Goal: Information Seeking & Learning: Learn about a topic

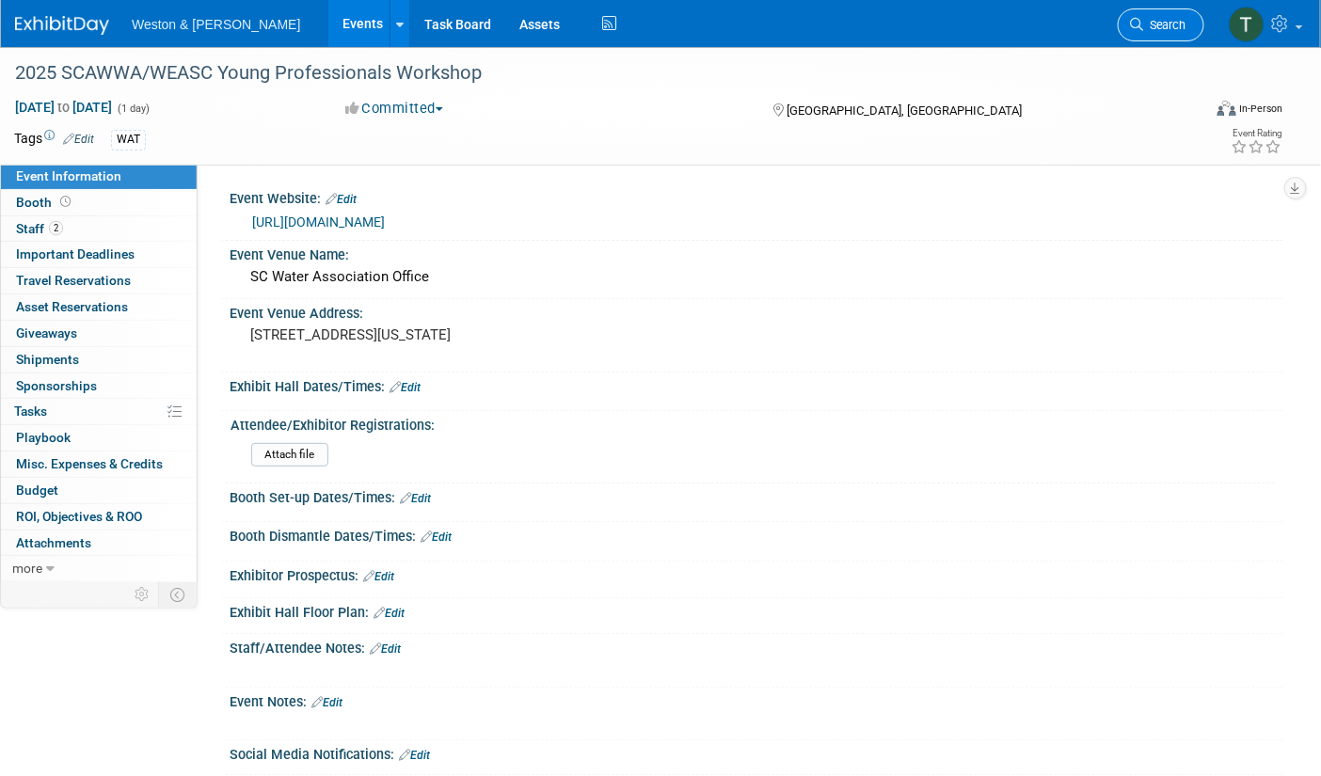
click at [1177, 24] on span "Search" at bounding box center [1164, 25] width 43 height 14
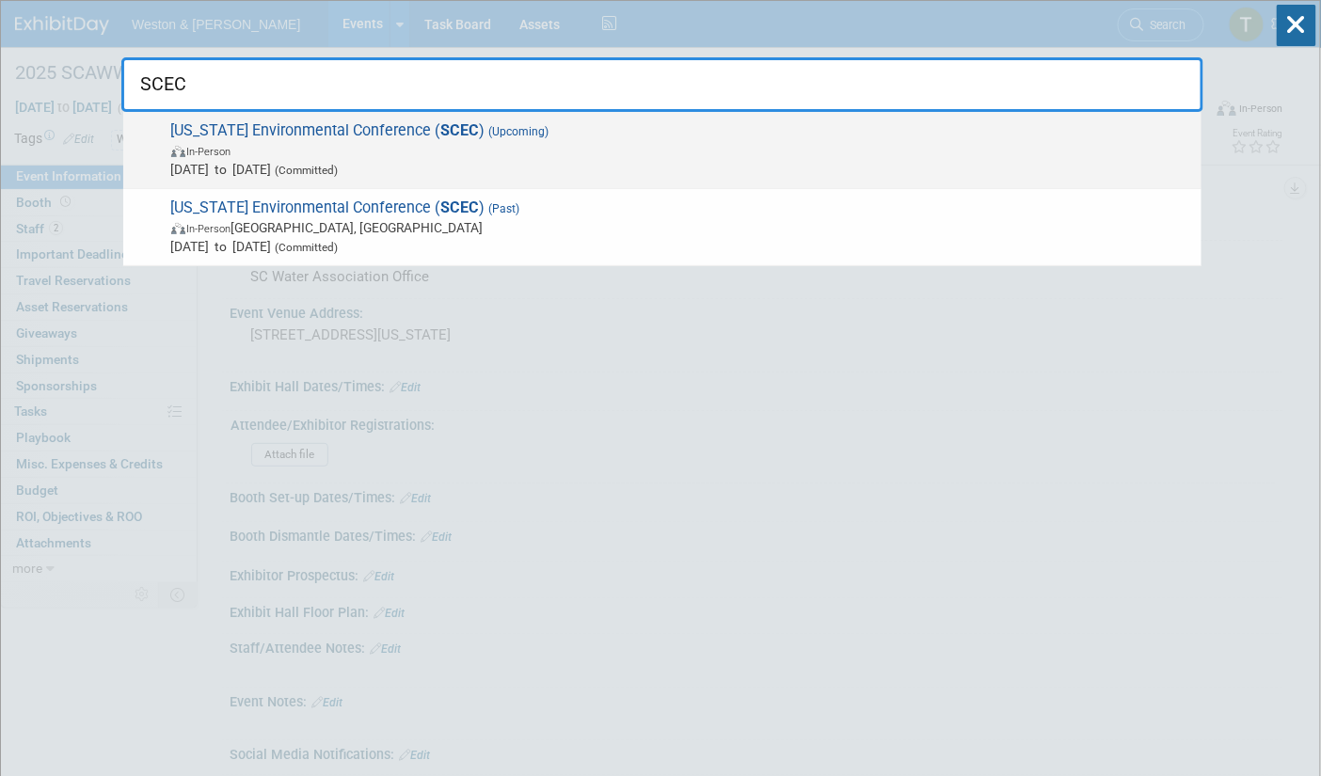
type input "SCEC"
click at [348, 135] on span "South Carolina Environmental Conference ( SCEC ) (Upcoming) In-Person Mar 15, 2…" at bounding box center [679, 149] width 1027 height 57
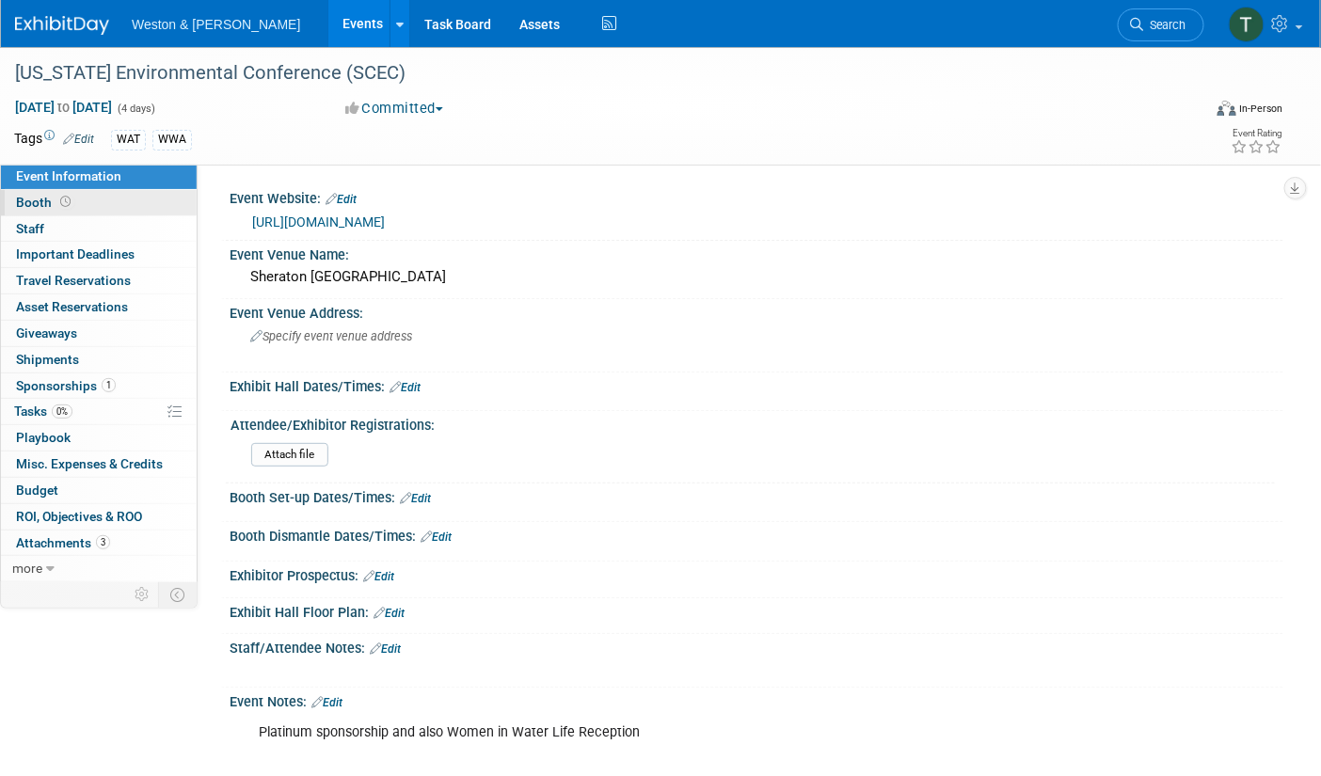
click at [14, 202] on link "Booth" at bounding box center [99, 202] width 196 height 25
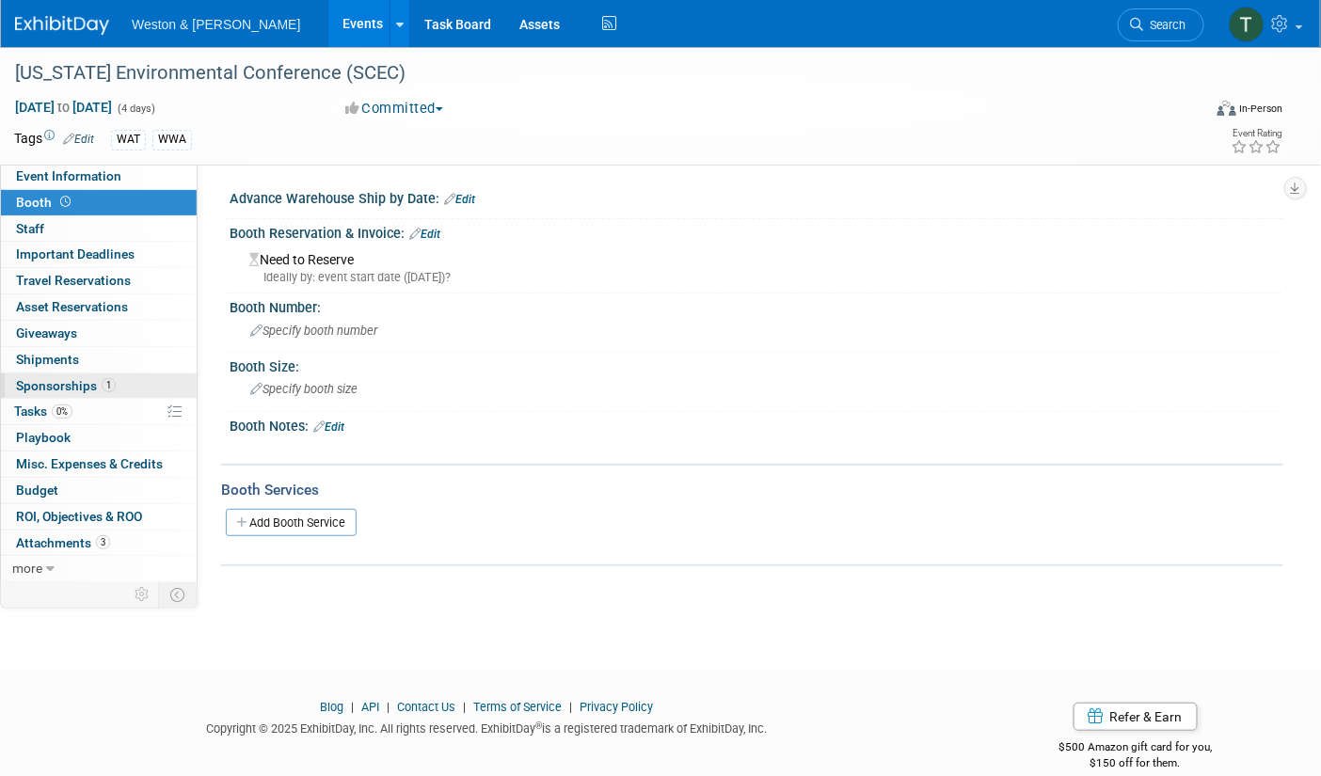
click at [24, 391] on span "Sponsorships 1" at bounding box center [66, 385] width 100 height 15
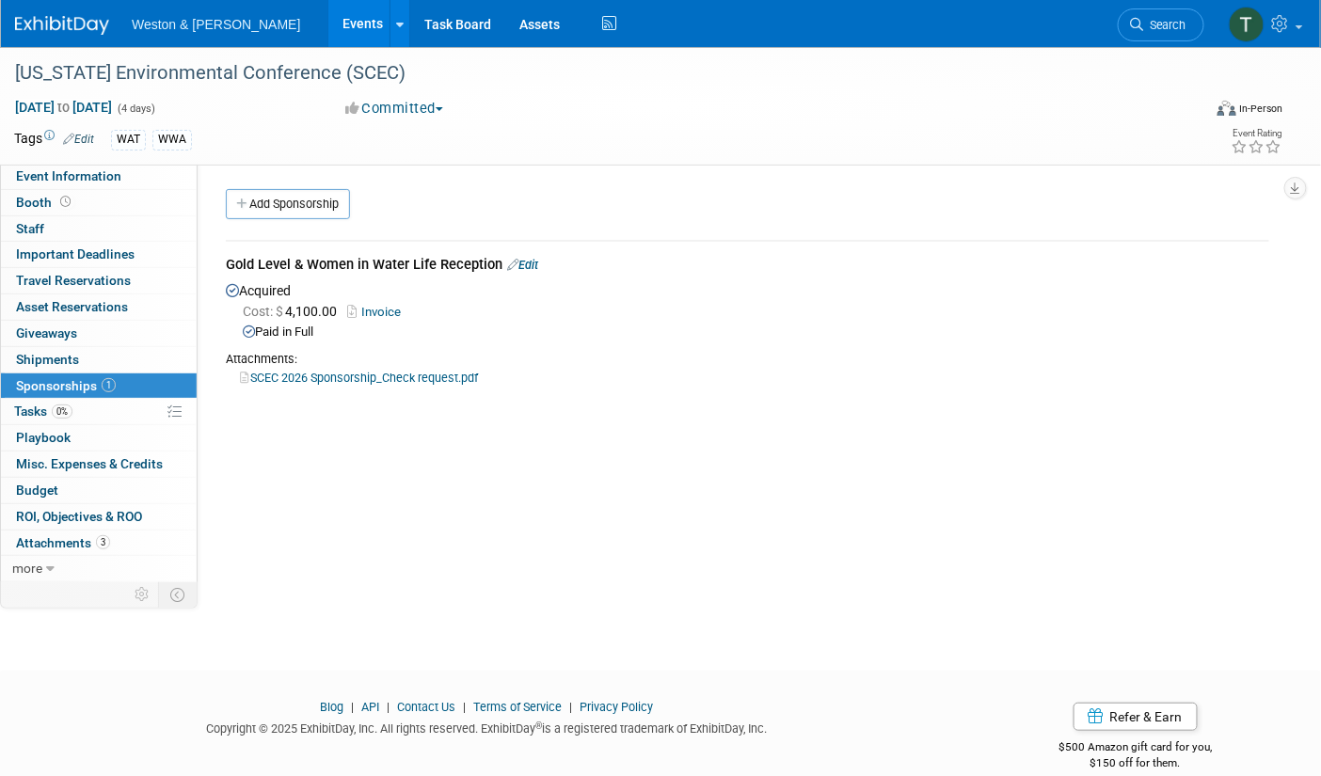
click at [380, 373] on link "SCEC 2026 Sponsorship_Check request.pdf" at bounding box center [359, 378] width 238 height 14
click at [103, 248] on span "Important Deadlines" at bounding box center [75, 254] width 119 height 15
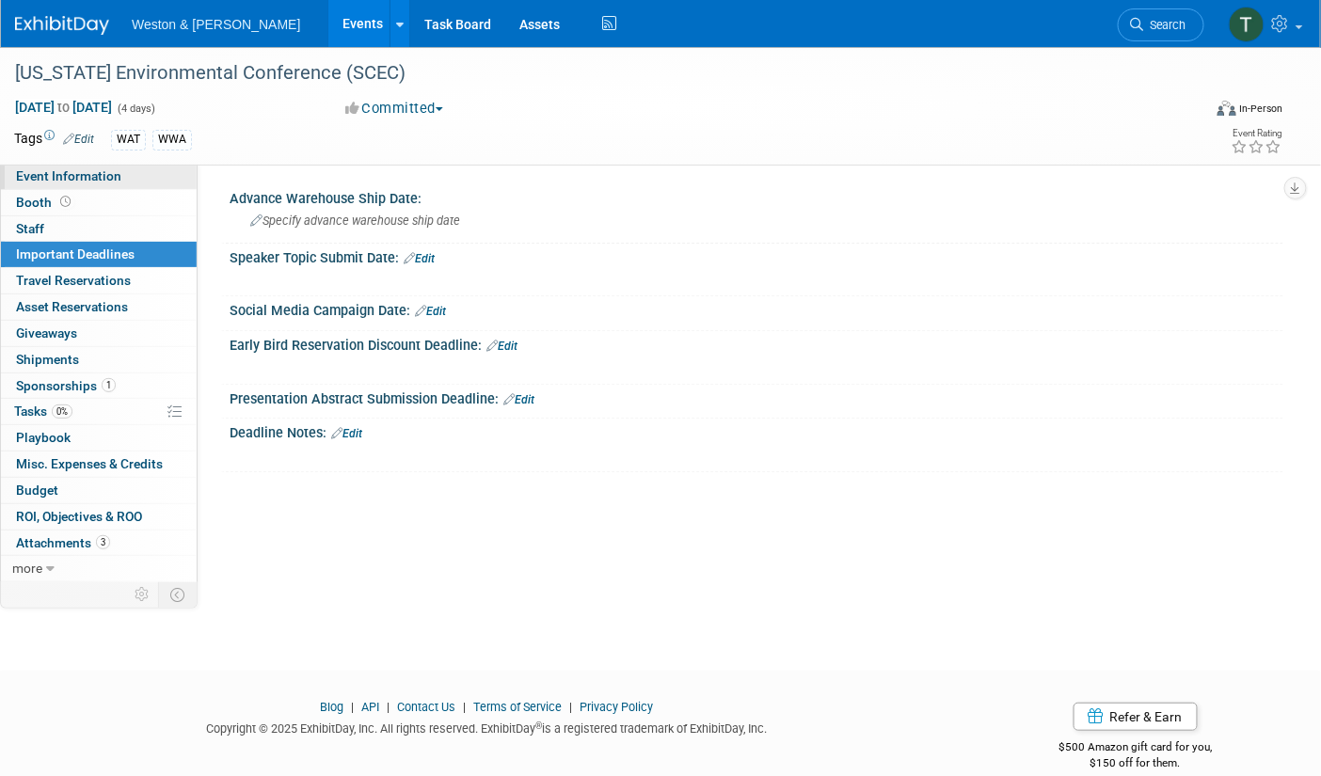
click at [25, 172] on span "Event Information" at bounding box center [68, 175] width 105 height 15
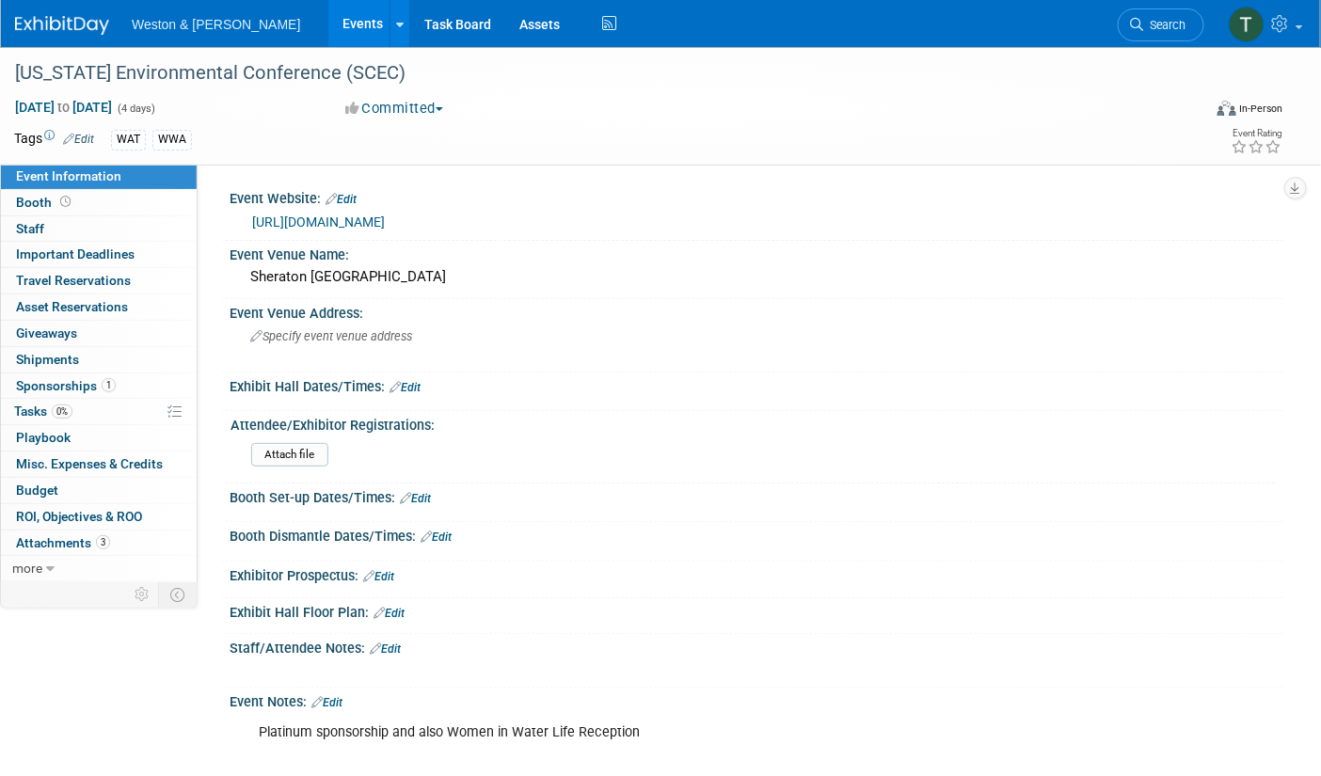
click at [328, 219] on link "[URL][DOMAIN_NAME]" at bounding box center [318, 222] width 133 height 15
